Goal: Task Accomplishment & Management: Manage account settings

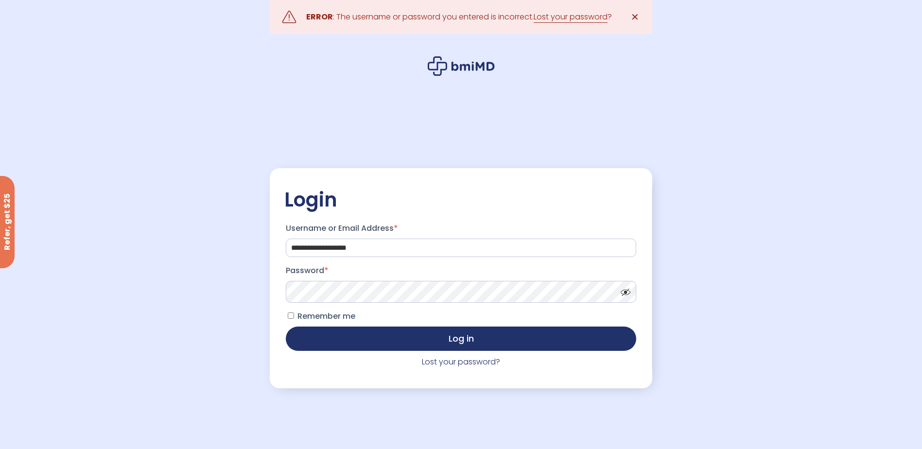
click at [286, 327] on button "Log in" at bounding box center [461, 339] width 350 height 24
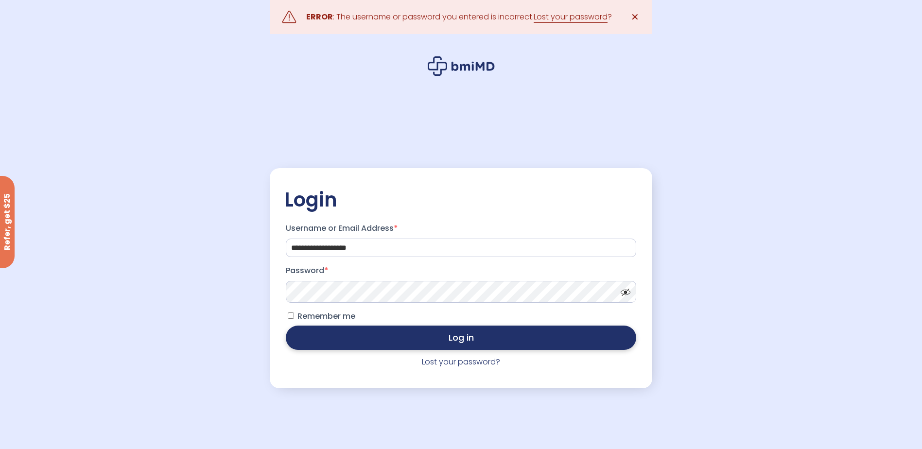
click at [477, 340] on button "Log in" at bounding box center [461, 338] width 350 height 24
click at [456, 347] on button "Log in" at bounding box center [461, 338] width 350 height 24
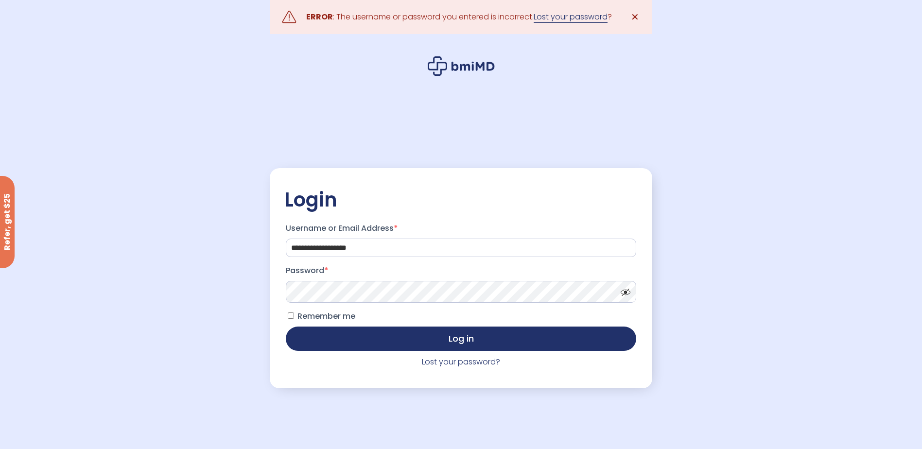
click at [571, 12] on link "Lost your password" at bounding box center [571, 17] width 74 height 12
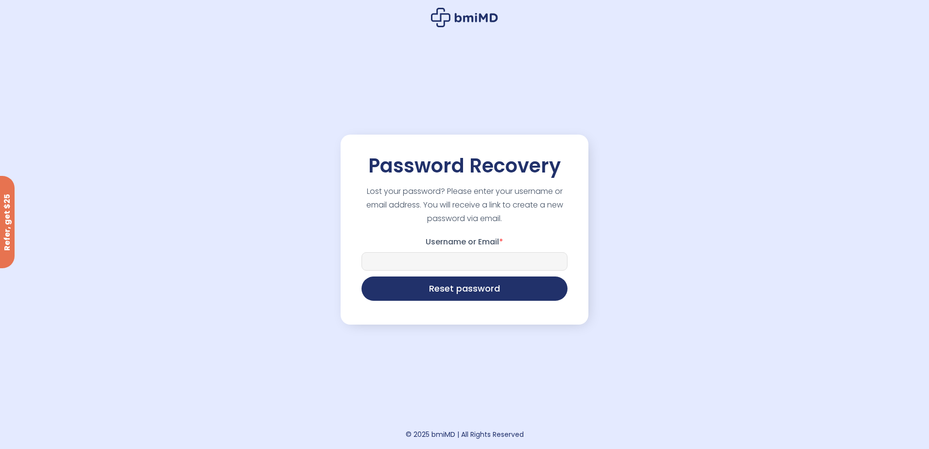
click at [454, 256] on input "Username or Email *" at bounding box center [465, 261] width 206 height 18
type input "**********"
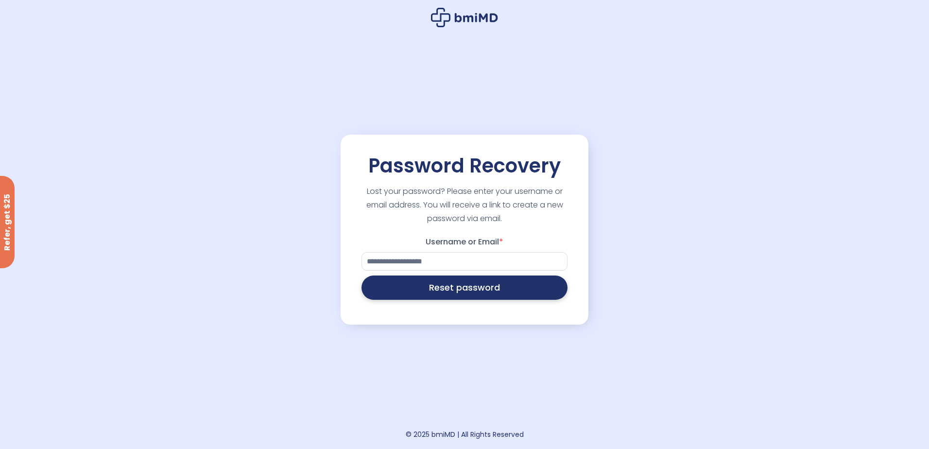
click at [462, 298] on button "Reset password" at bounding box center [465, 288] width 206 height 24
